Goal: Task Accomplishment & Management: Understand process/instructions

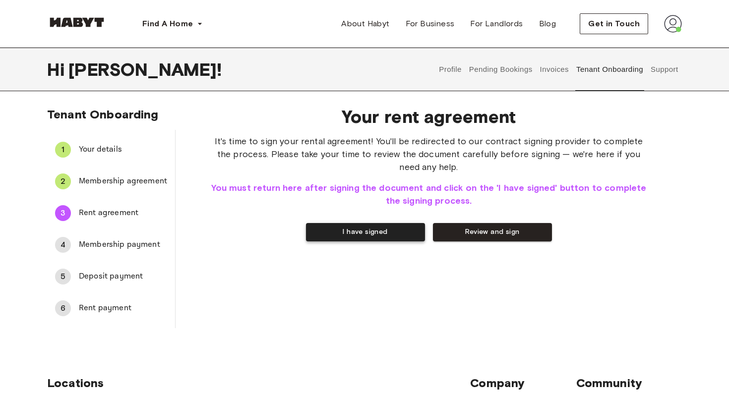
click at [401, 235] on button "I have signed" at bounding box center [365, 232] width 119 height 18
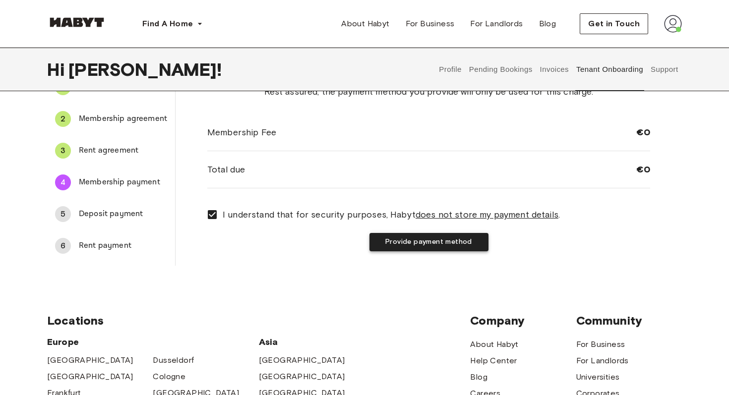
scroll to position [56, 0]
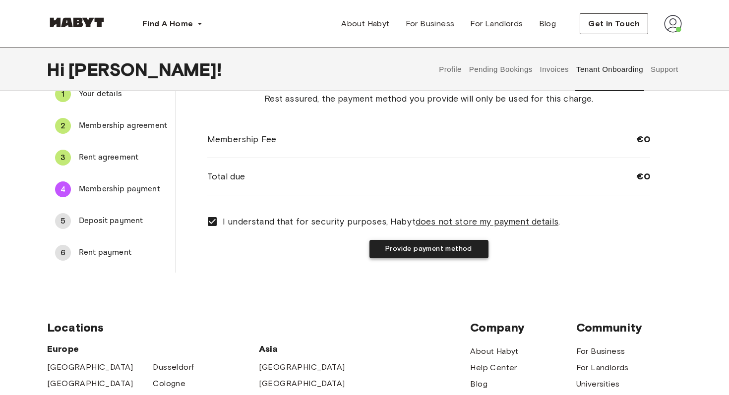
click at [411, 254] on button "Provide payment method" at bounding box center [428, 249] width 119 height 18
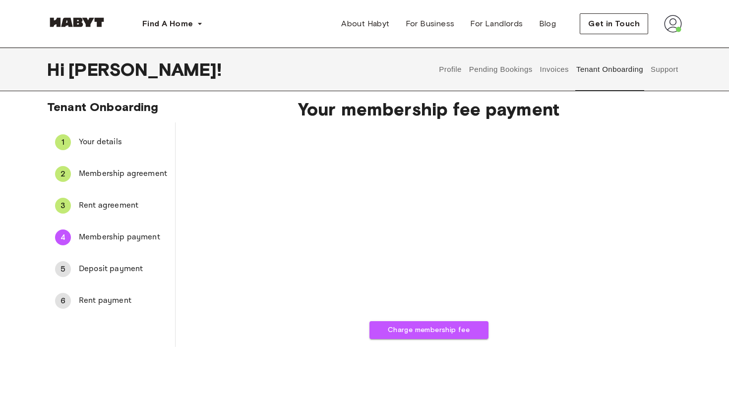
scroll to position [0, 0]
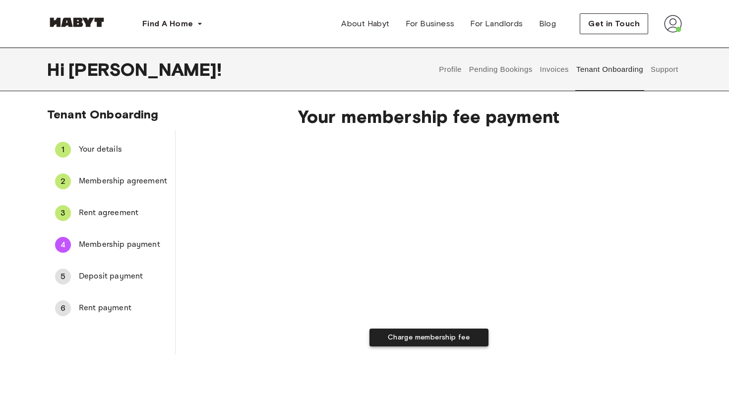
click at [411, 336] on button "Charge membership fee" at bounding box center [428, 338] width 119 height 18
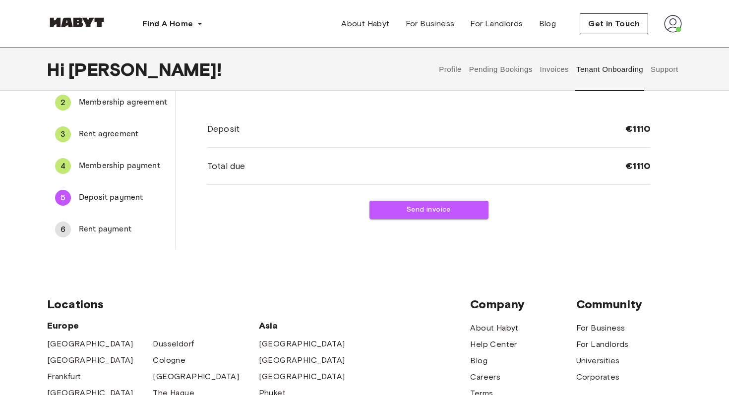
scroll to position [88, 0]
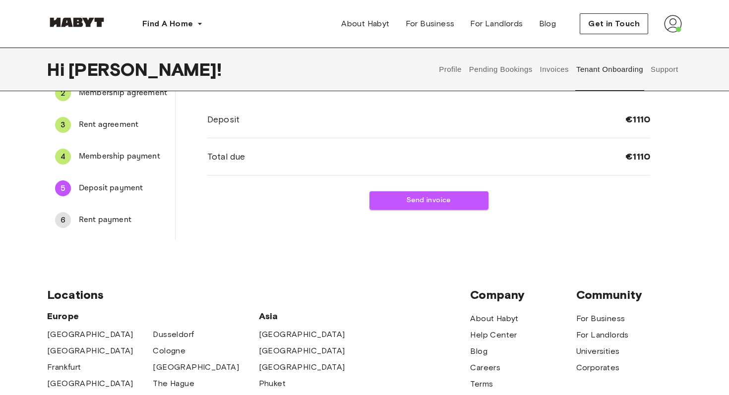
click at [104, 222] on span "Rent payment" at bounding box center [123, 220] width 88 height 12
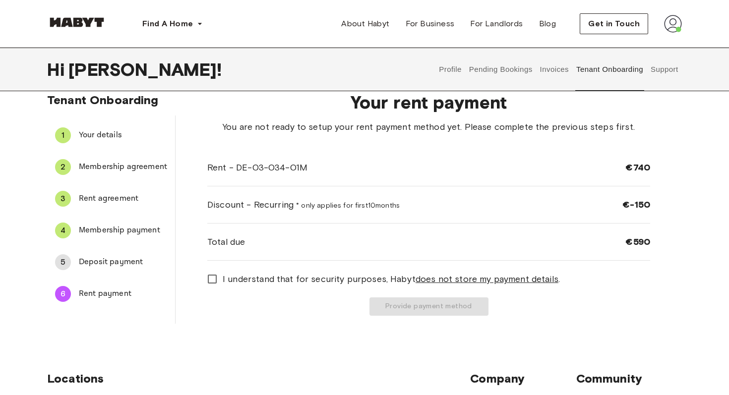
scroll to position [14, 0]
click at [127, 261] on span "Deposit payment" at bounding box center [123, 263] width 88 height 12
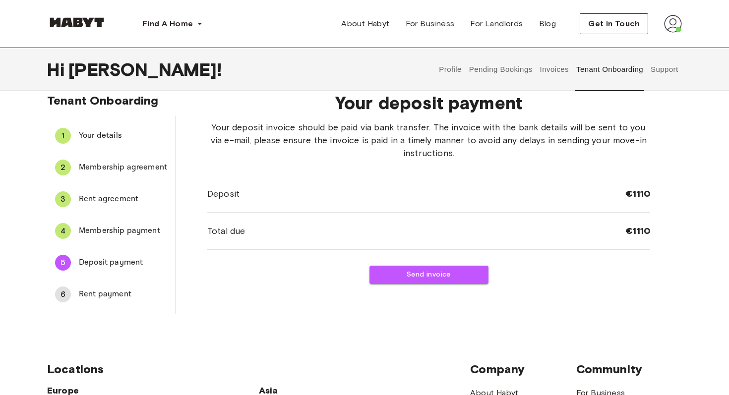
scroll to position [0, 0]
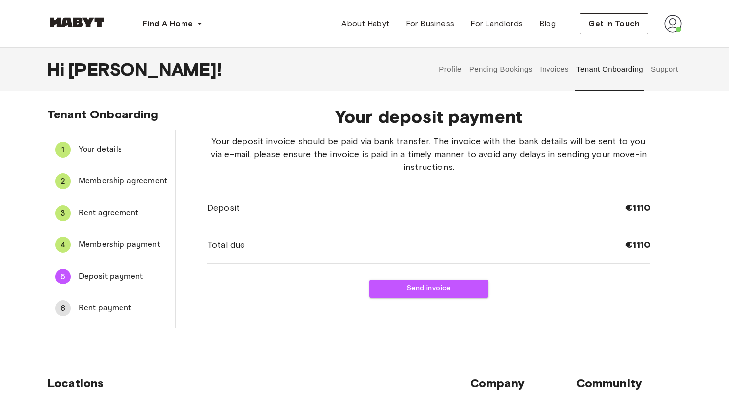
click at [552, 68] on button "Invoices" at bounding box center [553, 70] width 31 height 44
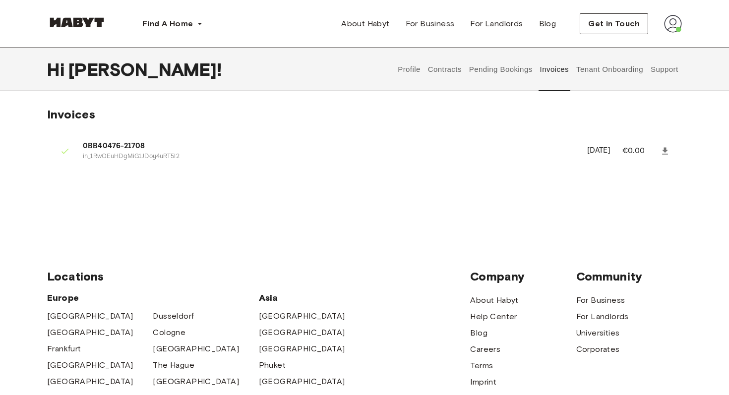
click at [517, 73] on button "Pending Bookings" at bounding box center [500, 70] width 66 height 44
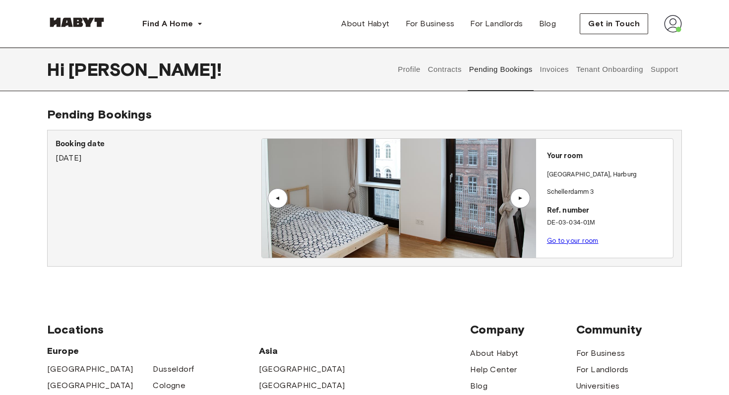
click at [440, 68] on button "Contracts" at bounding box center [444, 70] width 36 height 44
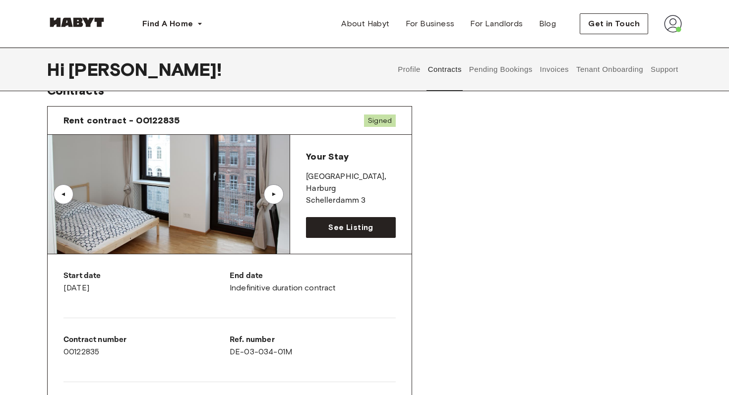
scroll to position [6, 0]
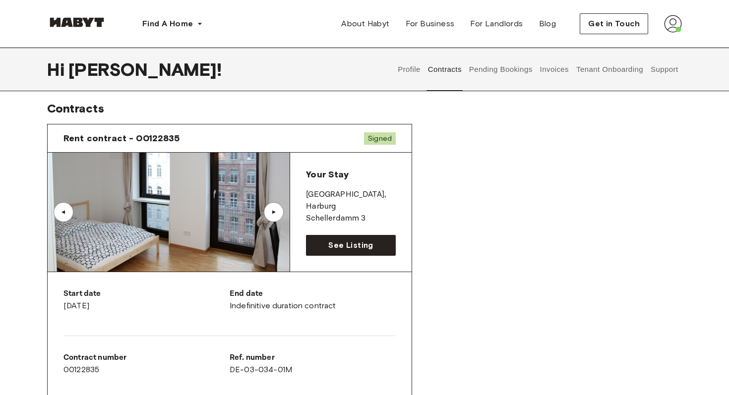
click at [248, 225] on img at bounding box center [169, 212] width 242 height 119
click at [339, 250] on span "See Listing" at bounding box center [350, 245] width 45 height 12
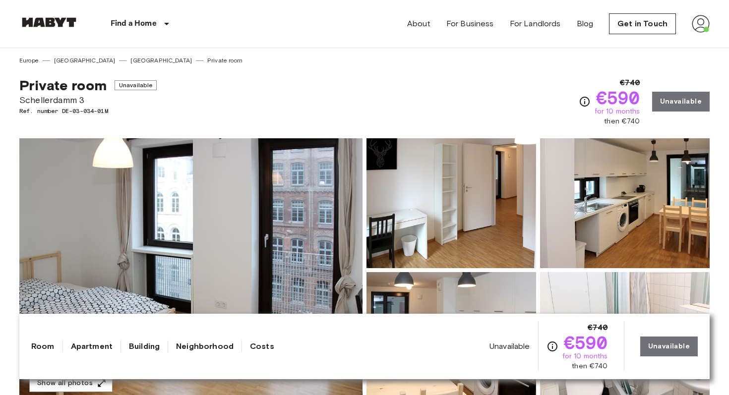
click at [690, 29] on div "About For Business For Landlords Blog Get in Touch" at bounding box center [558, 24] width 302 height 48
click at [702, 28] on img at bounding box center [700, 24] width 18 height 18
click at [678, 45] on li "Profile" at bounding box center [671, 42] width 99 height 18
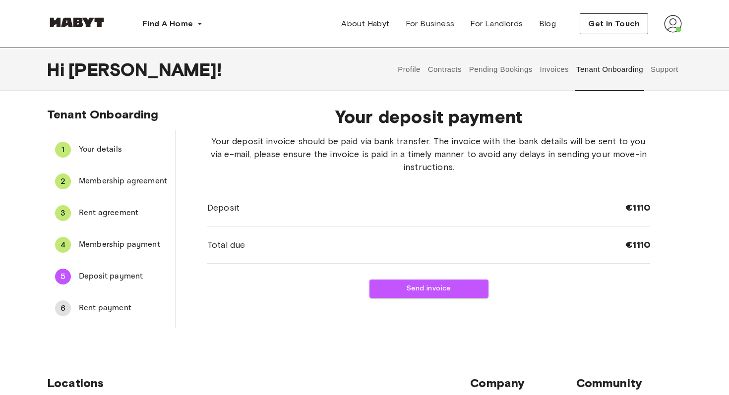
click at [553, 74] on button "Invoices" at bounding box center [553, 70] width 31 height 44
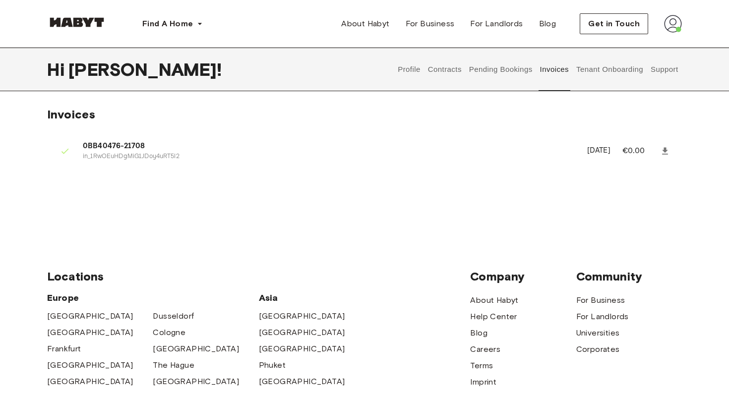
click at [405, 69] on button "Profile" at bounding box center [409, 70] width 25 height 44
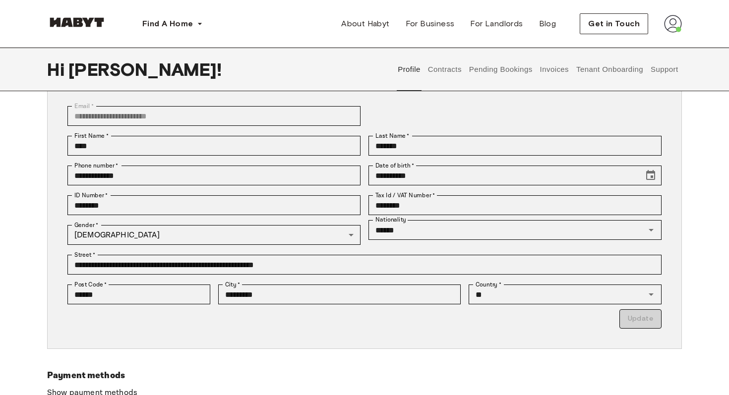
scroll to position [68, 0]
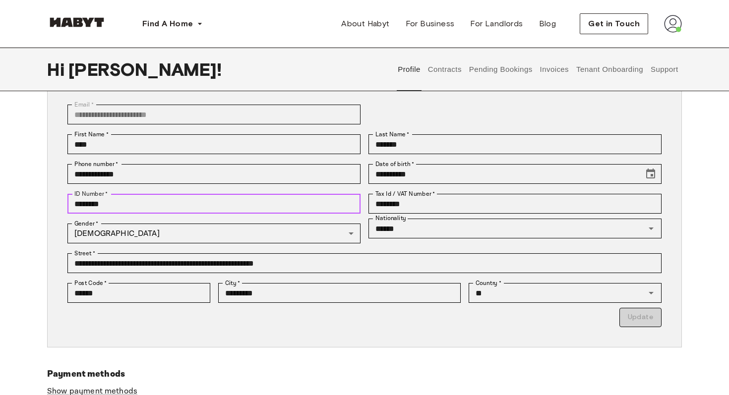
click at [261, 212] on input "********" at bounding box center [213, 204] width 293 height 20
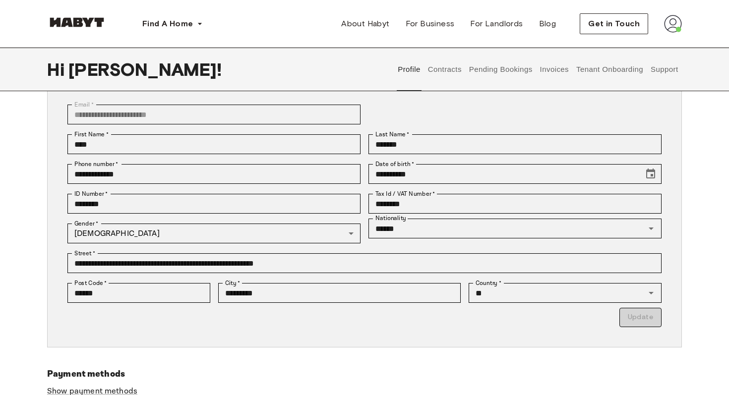
click at [52, 285] on div "**********" at bounding box center [364, 213] width 634 height 268
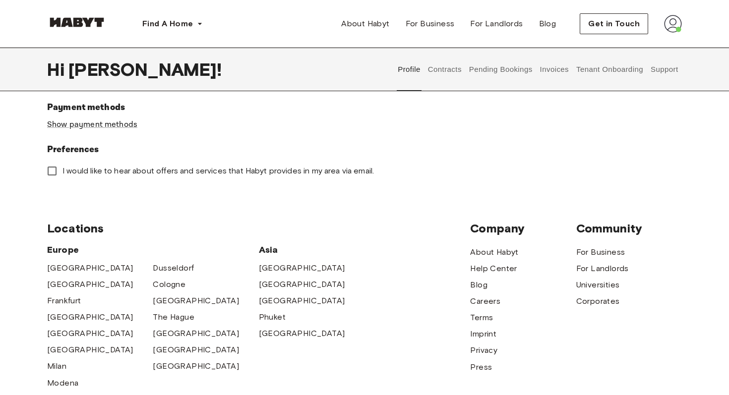
scroll to position [332, 0]
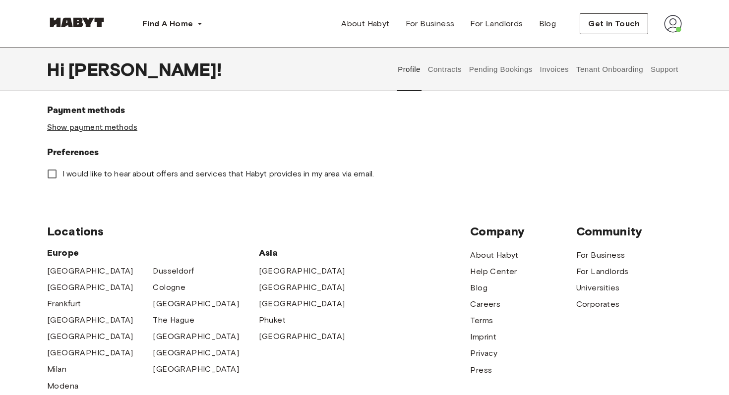
click at [86, 128] on link "Show payment methods" at bounding box center [92, 127] width 90 height 10
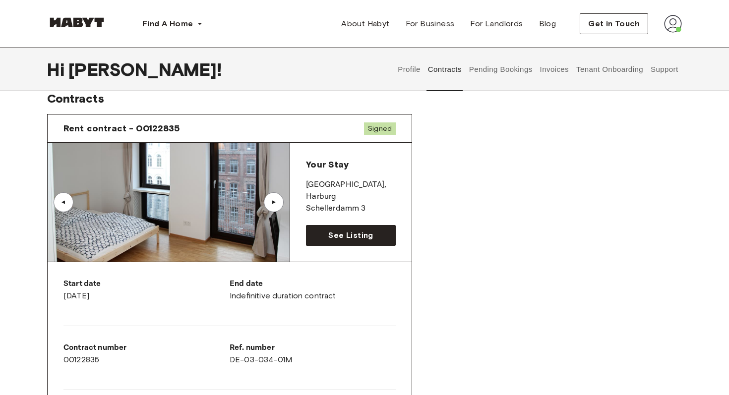
scroll to position [17, 0]
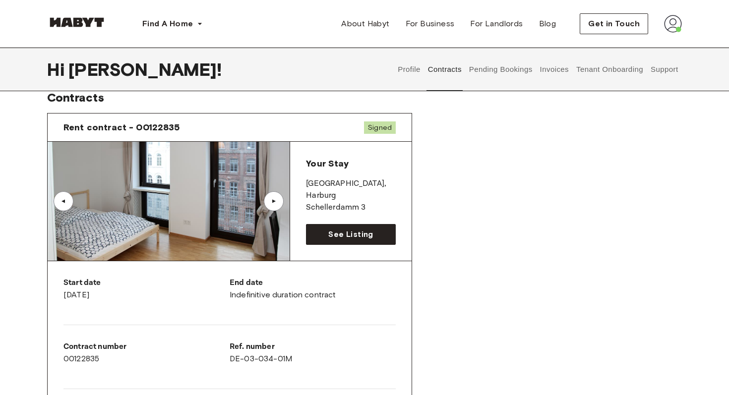
click at [402, 72] on button "Profile" at bounding box center [409, 70] width 25 height 44
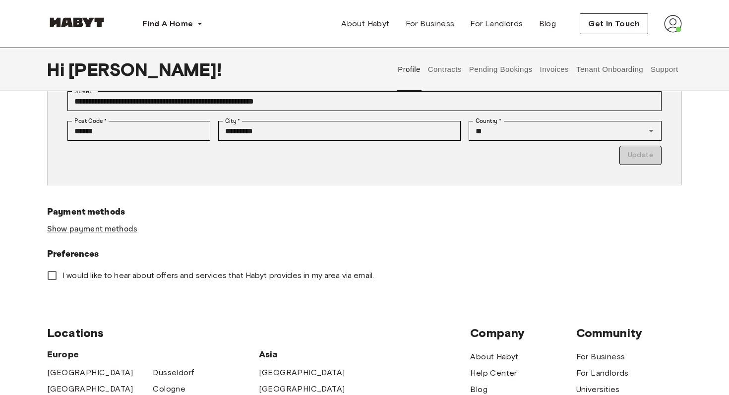
scroll to position [231, 0]
click at [92, 231] on link "Show payment methods" at bounding box center [92, 229] width 90 height 10
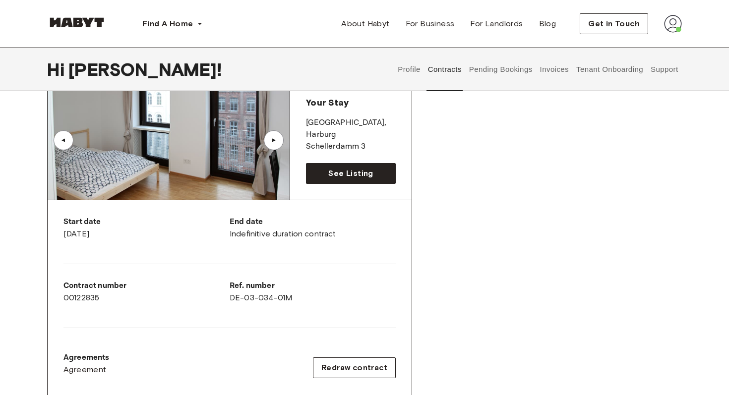
scroll to position [76, 0]
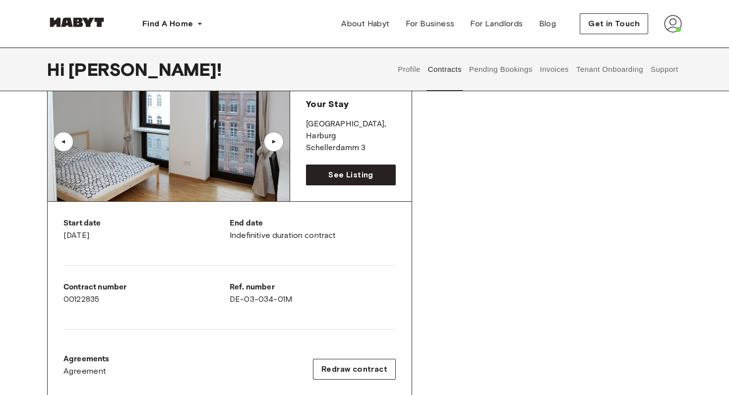
click at [506, 75] on button "Pending Bookings" at bounding box center [500, 70] width 66 height 44
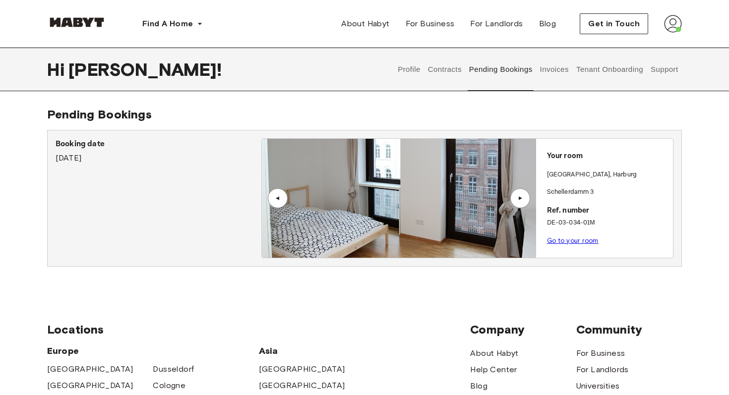
click at [551, 71] on button "Invoices" at bounding box center [553, 70] width 31 height 44
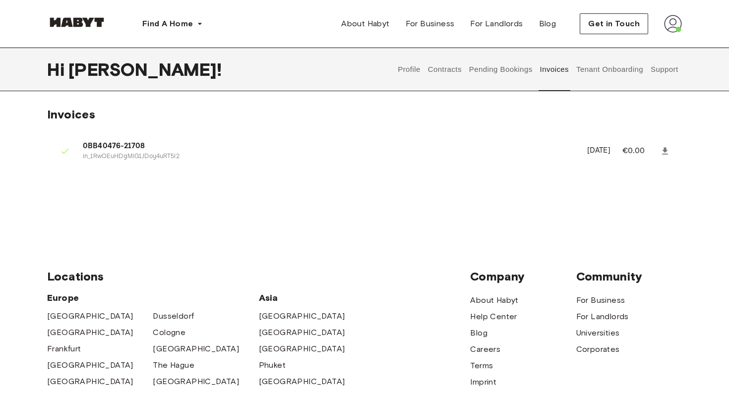
click at [589, 69] on button "Tenant Onboarding" at bounding box center [609, 70] width 69 height 44
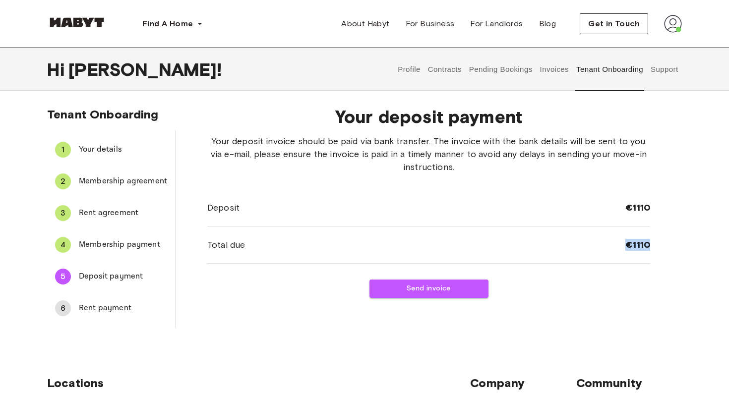
drag, startPoint x: 622, startPoint y: 246, endPoint x: 654, endPoint y: 246, distance: 32.2
click at [654, 246] on div "Your deposit payment Your deposit invoice should be paid via bank transfer. The…" at bounding box center [428, 213] width 506 height 230
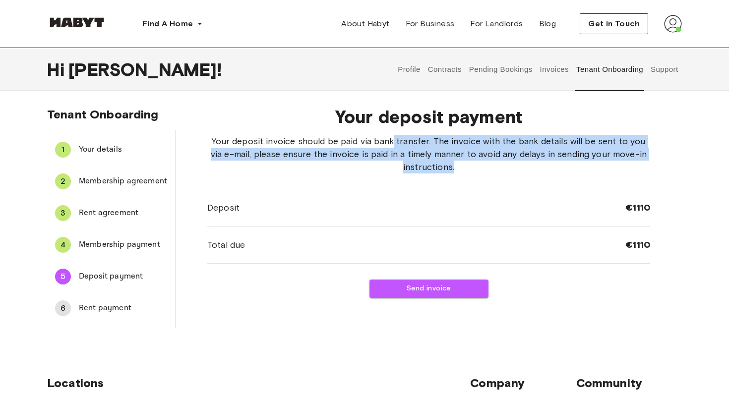
drag, startPoint x: 512, startPoint y: 175, endPoint x: 396, endPoint y: 135, distance: 123.8
click at [396, 135] on div "Your deposit invoice should be paid via bank transfer. The invoice with the ban…" at bounding box center [428, 199] width 443 height 129
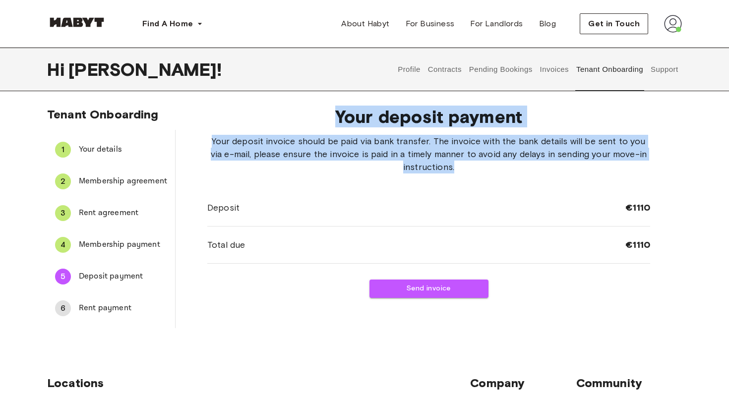
drag, startPoint x: 339, startPoint y: 115, endPoint x: 481, endPoint y: 169, distance: 151.8
click at [481, 169] on div "Your deposit payment Your deposit invoice should be paid via bank transfer. The…" at bounding box center [428, 202] width 443 height 192
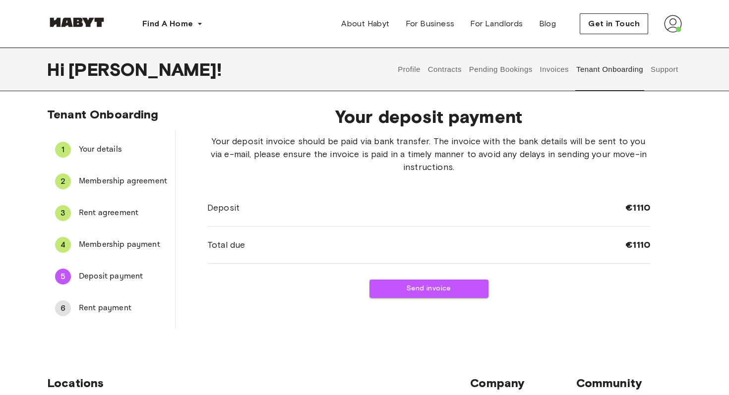
click at [464, 187] on div "Your deposit invoice should be paid via bank transfer. The invoice with the ban…" at bounding box center [428, 199] width 443 height 129
drag, startPoint x: 628, startPoint y: 208, endPoint x: 662, endPoint y: 209, distance: 33.7
click at [662, 209] on div "Your deposit payment Your deposit invoice should be paid via bank transfer. The…" at bounding box center [428, 213] width 506 height 230
click at [393, 330] on div "Tenant Onboarding 1 Your details 2 Membership agreement 3 Rent agreement 4 Memb…" at bounding box center [364, 221] width 729 height 229
